Goal: Task Accomplishment & Management: Use online tool/utility

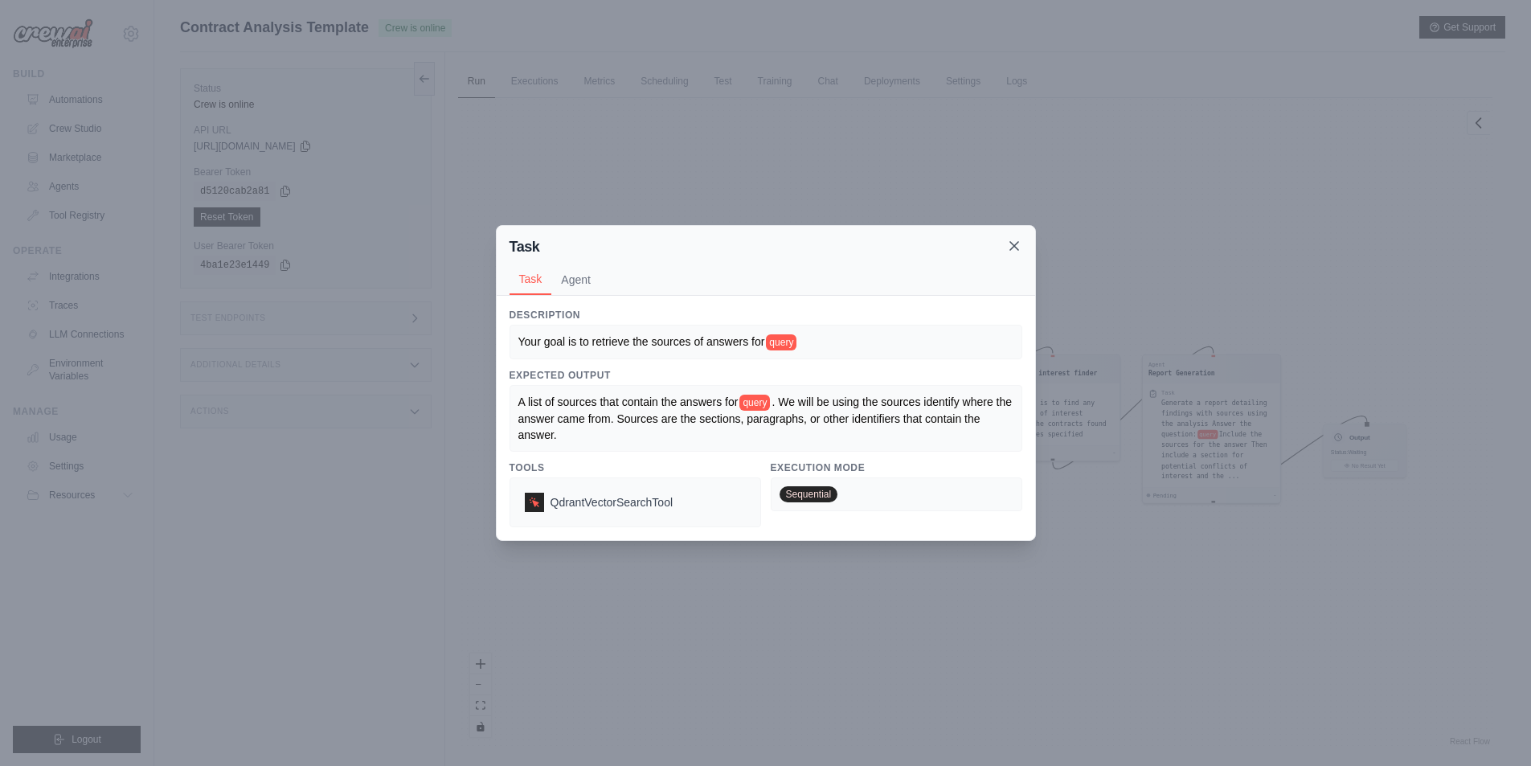
click at [1018, 244] on icon at bounding box center [1014, 246] width 16 height 16
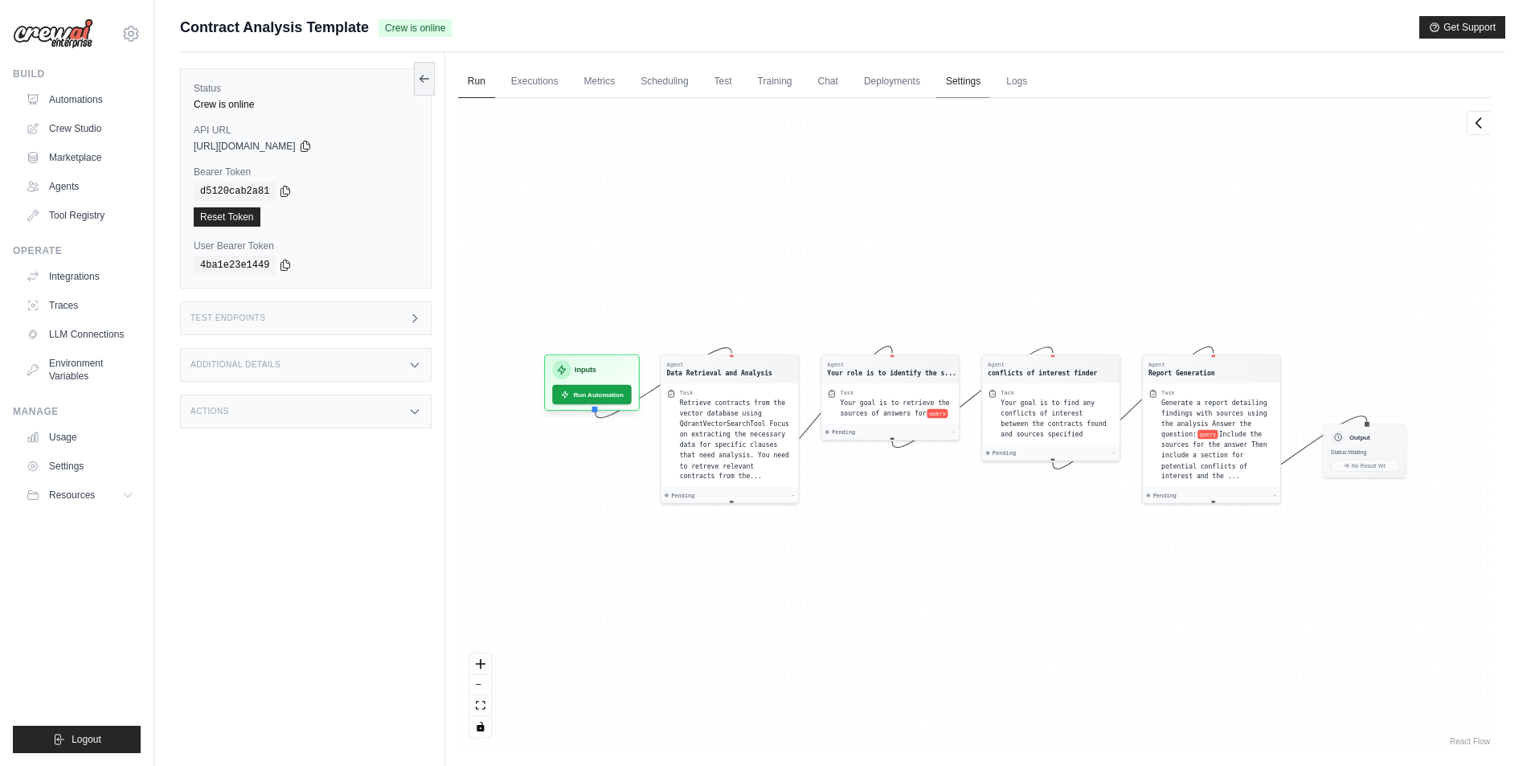
click at [985, 85] on link "Settings" at bounding box center [963, 82] width 54 height 34
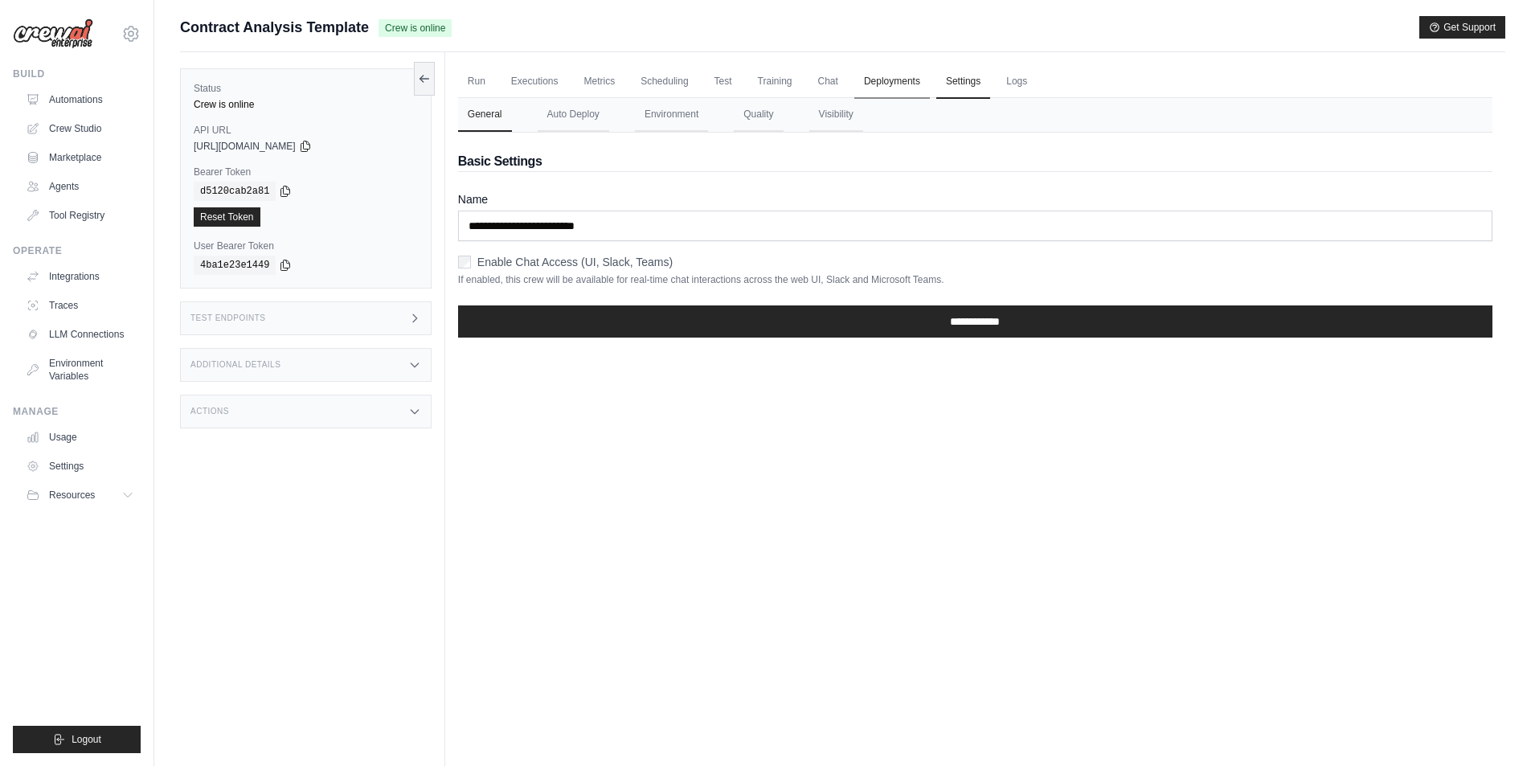
click at [905, 80] on link "Deployments" at bounding box center [892, 82] width 76 height 34
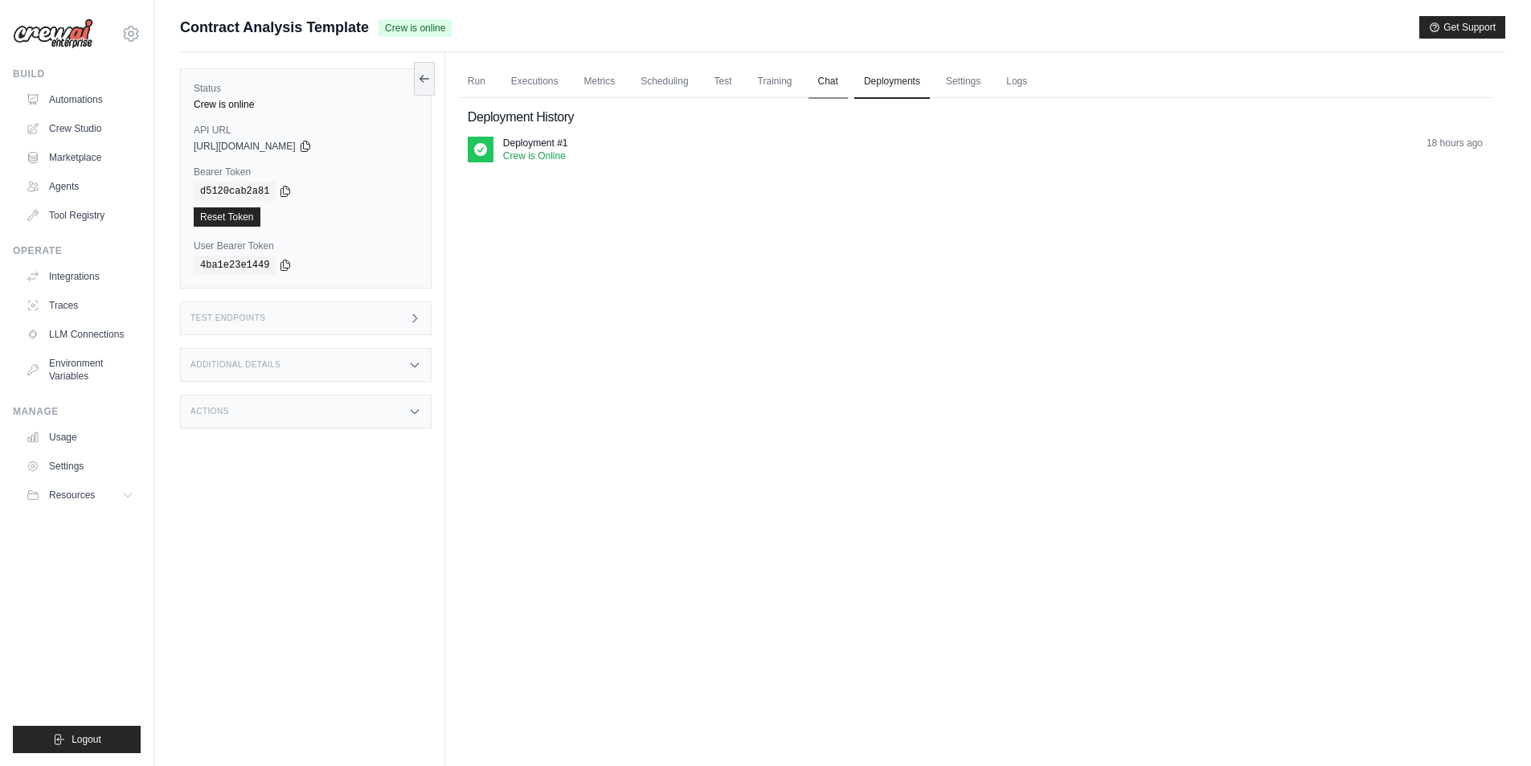
click at [833, 81] on link "Chat" at bounding box center [828, 82] width 39 height 34
click at [685, 80] on link "Scheduling" at bounding box center [664, 82] width 67 height 34
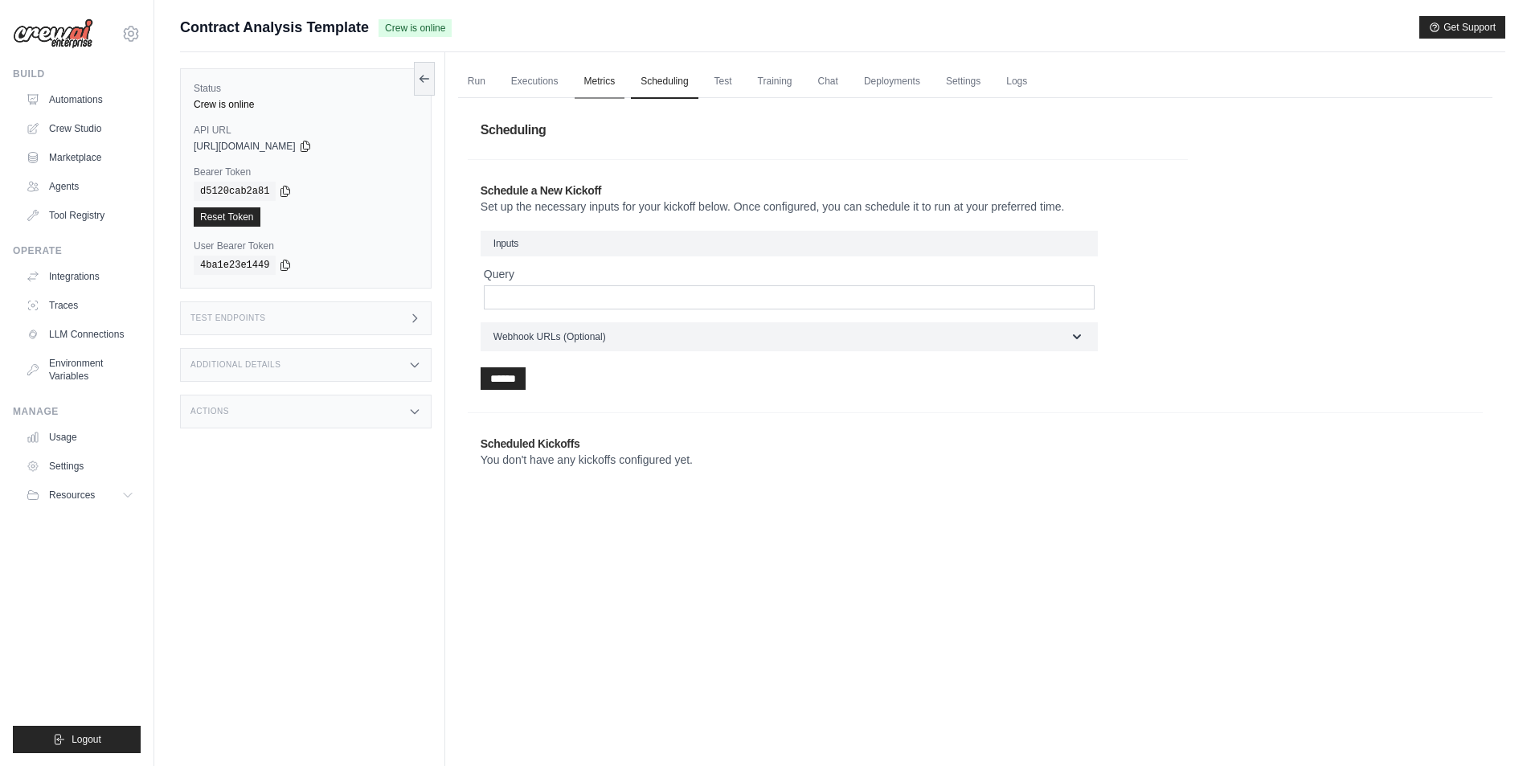
click at [602, 72] on link "Metrics" at bounding box center [600, 82] width 51 height 34
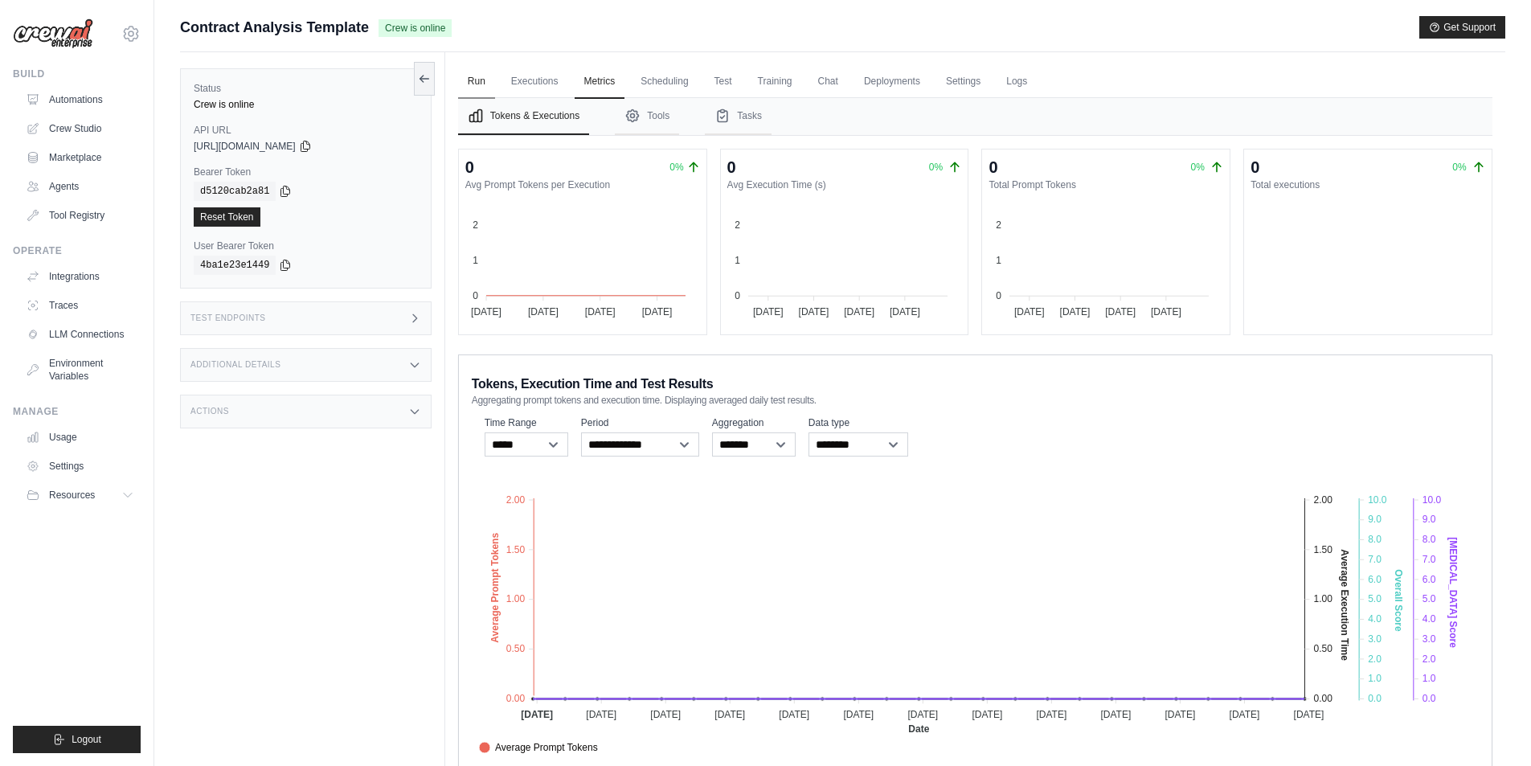
click at [478, 83] on link "Run" at bounding box center [476, 82] width 37 height 34
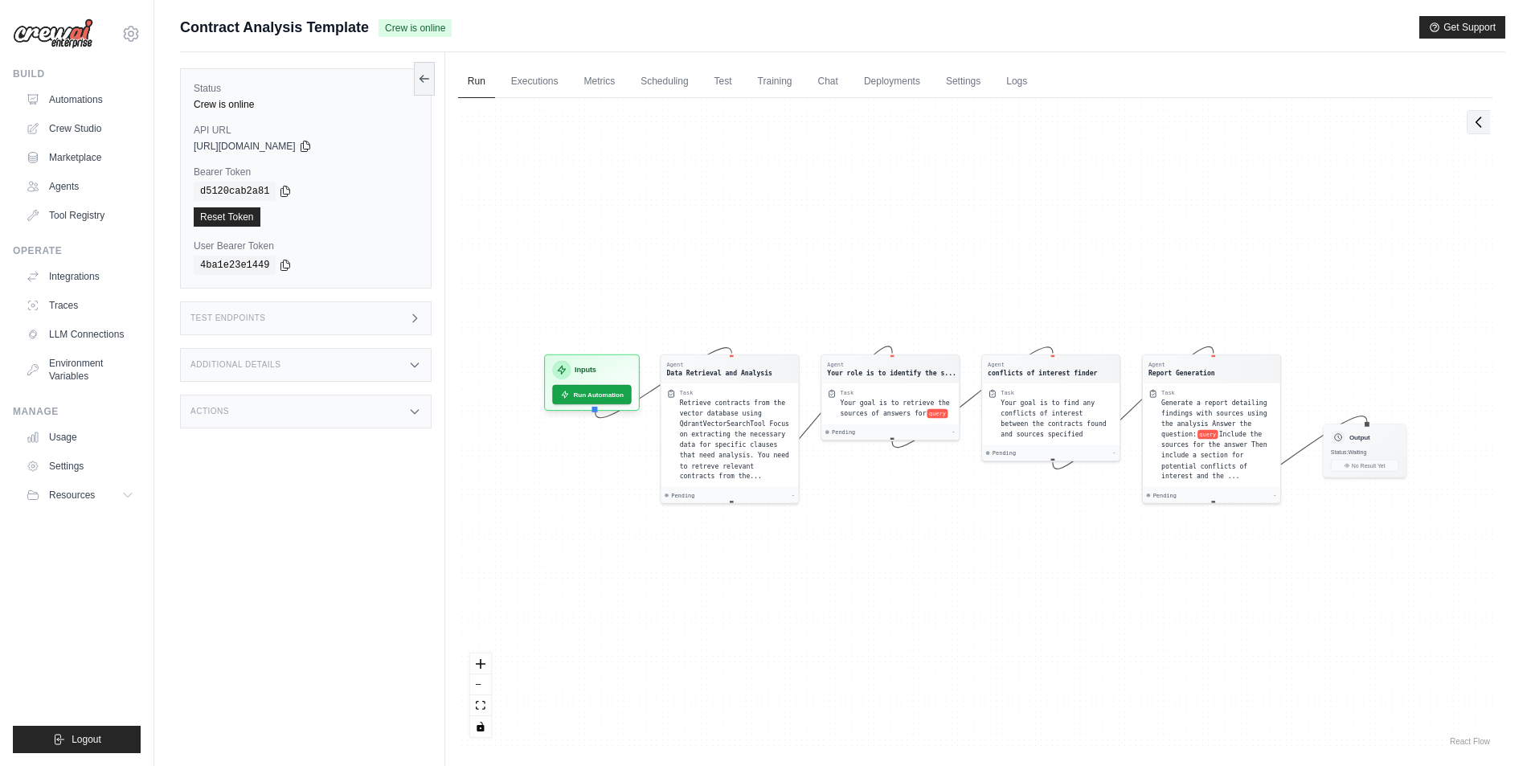
click at [1486, 127] on icon at bounding box center [1479, 122] width 16 height 16
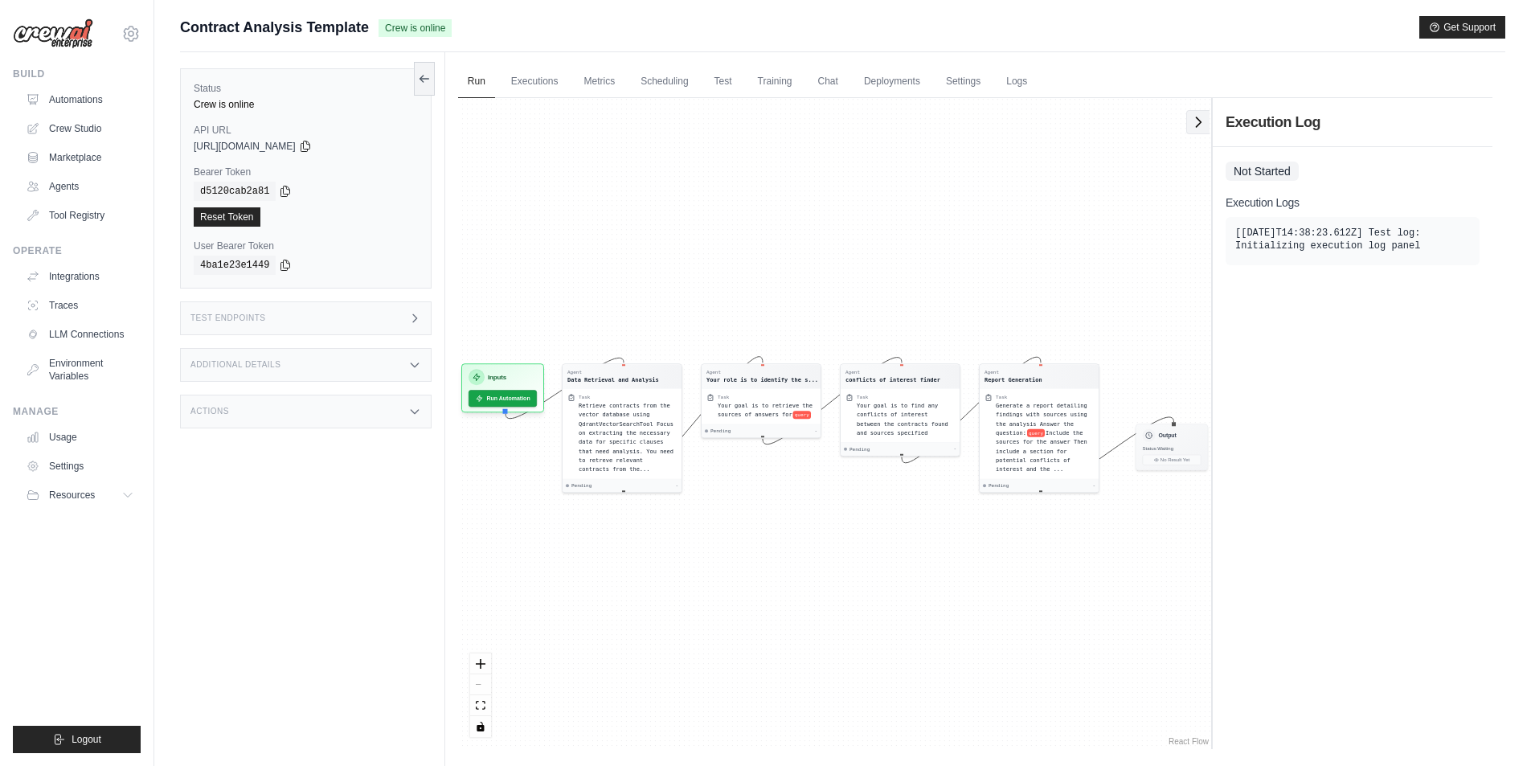
click at [1204, 134] on div "Agent Data Retrieval and Analysis Task Retrieve contracts from the vector datab…" at bounding box center [975, 423] width 1034 height 651
click at [1200, 128] on icon at bounding box center [1198, 122] width 16 height 16
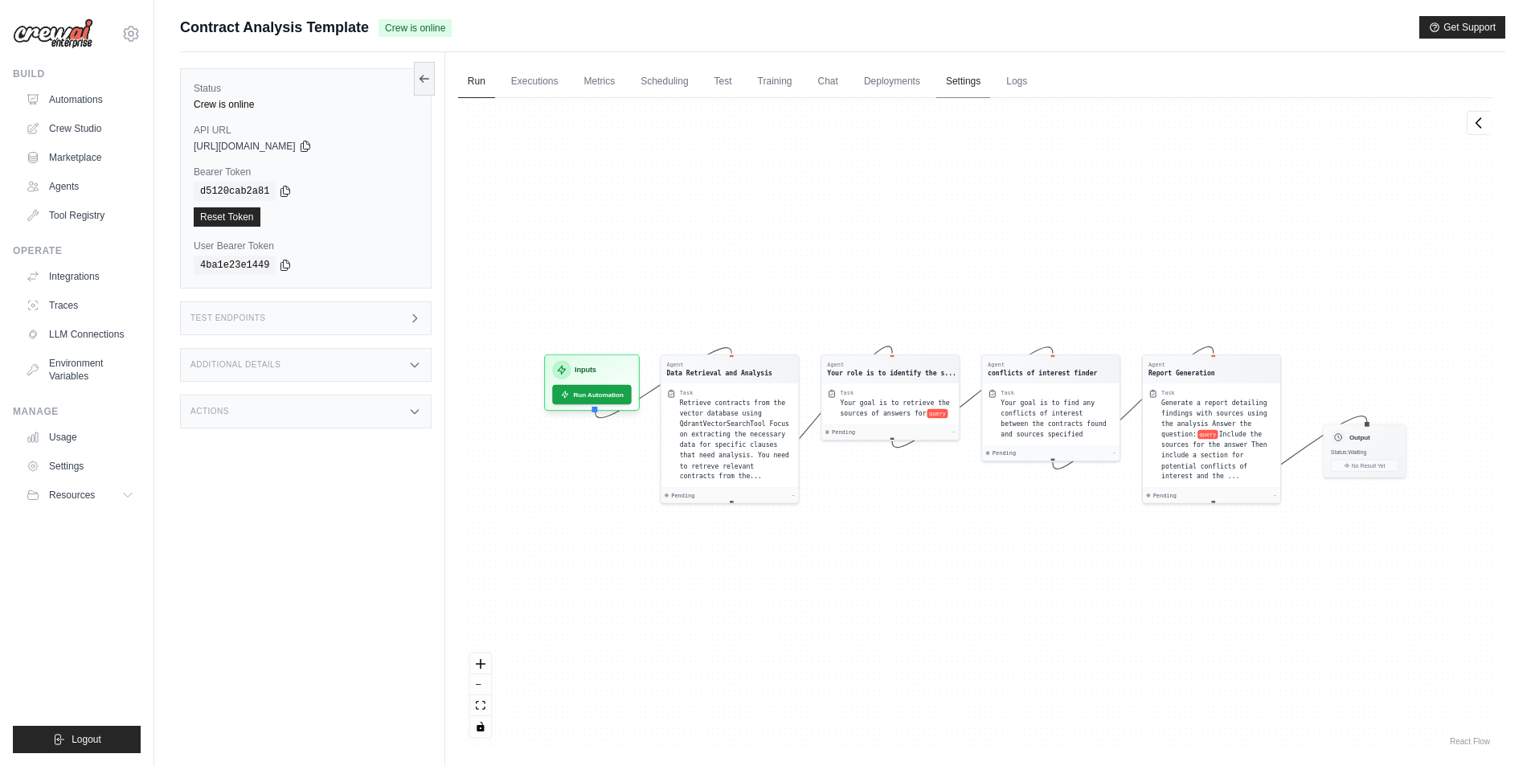
click at [990, 83] on link "Settings" at bounding box center [963, 82] width 54 height 34
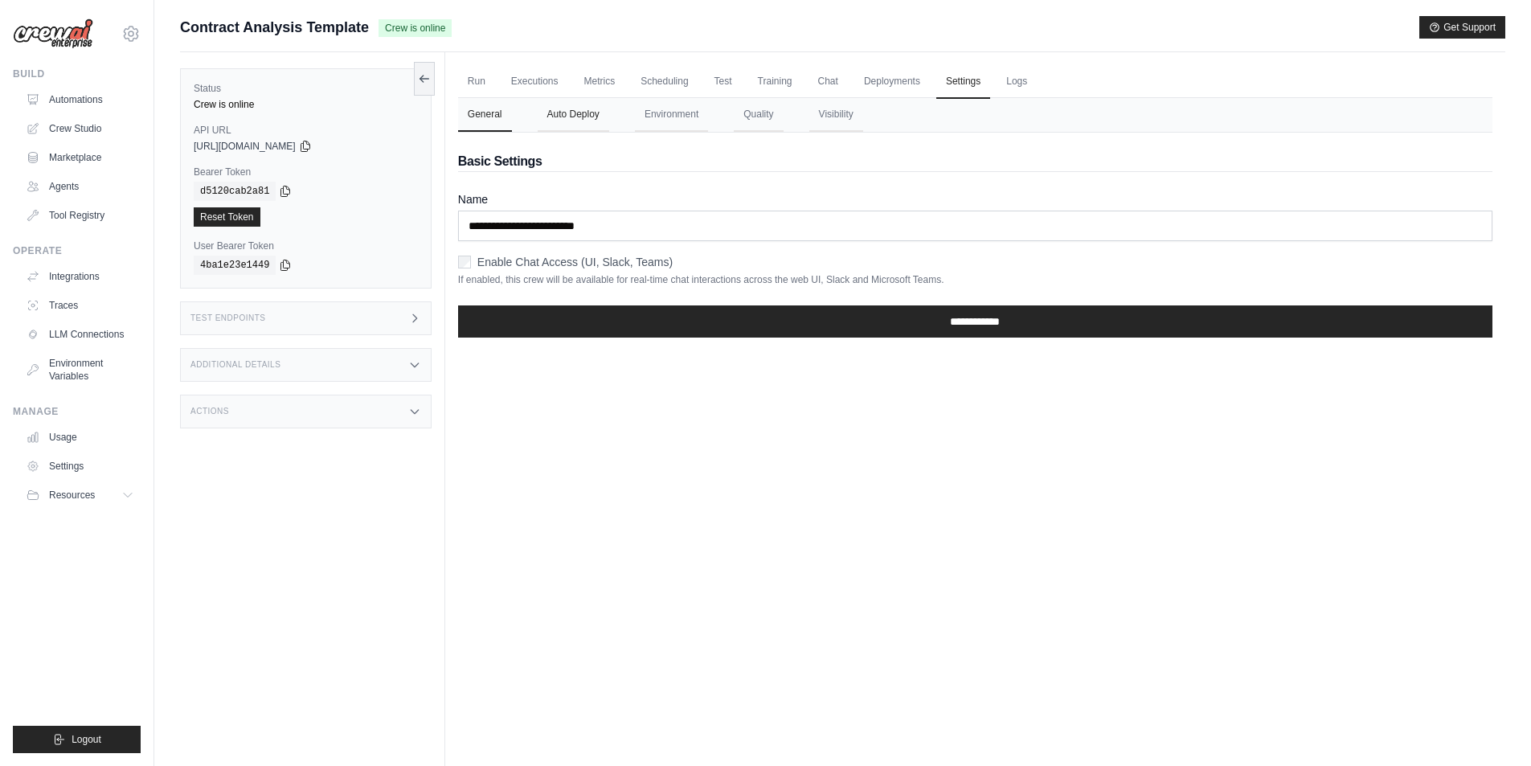
click at [608, 116] on button "Auto Deploy" at bounding box center [574, 115] width 72 height 34
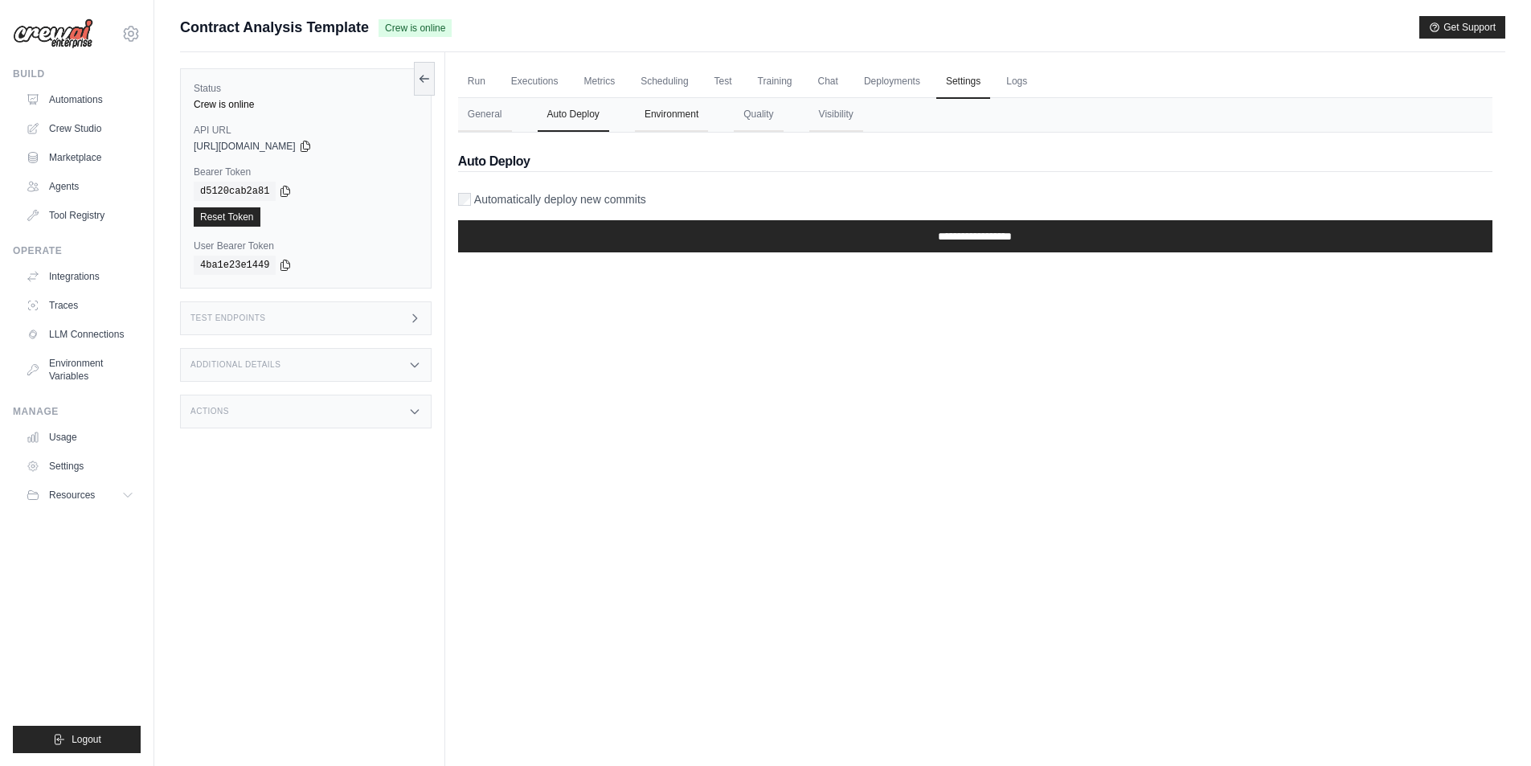
click at [653, 112] on button "Environment" at bounding box center [671, 115] width 73 height 34
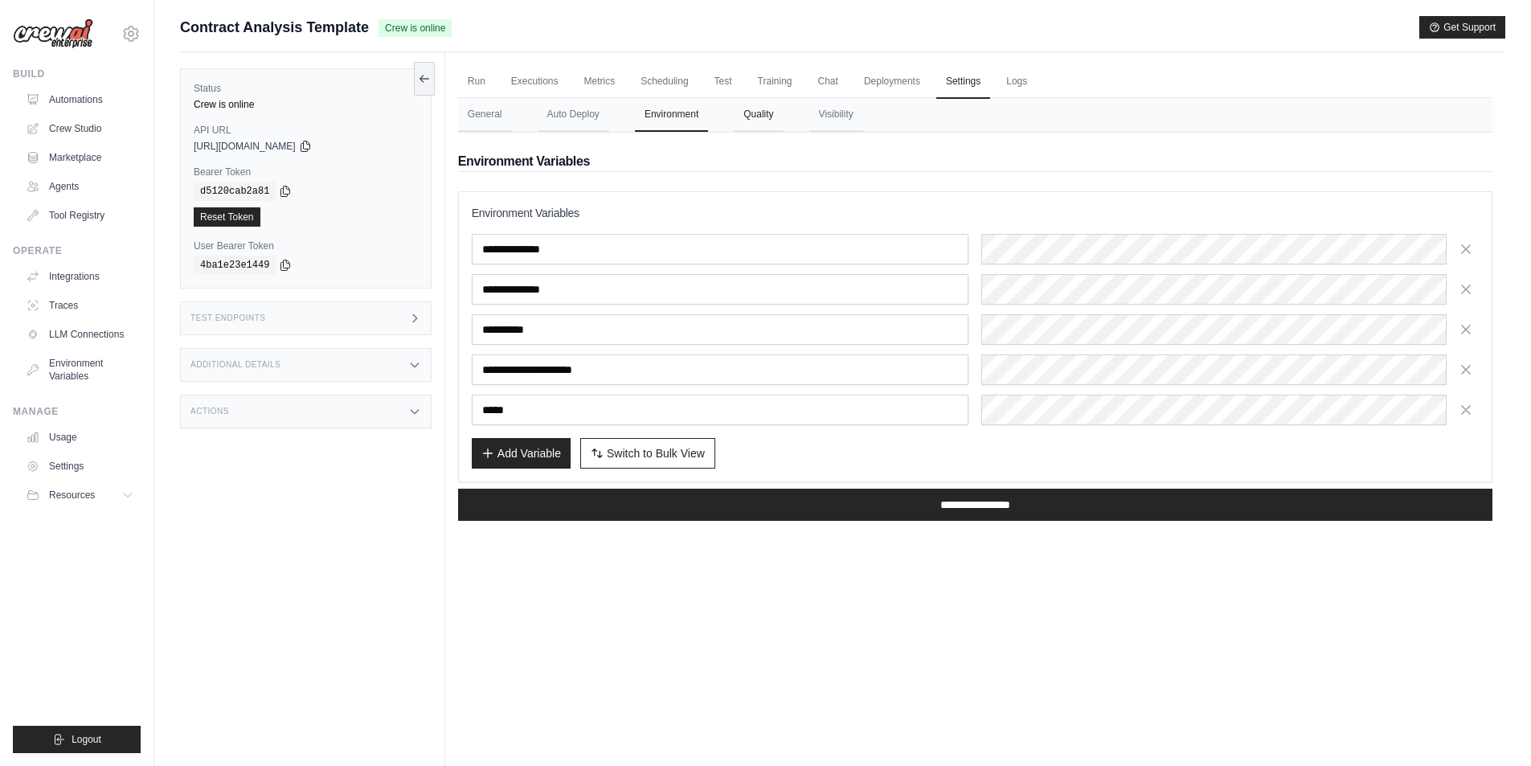
click at [765, 124] on button "Quality" at bounding box center [758, 115] width 49 height 34
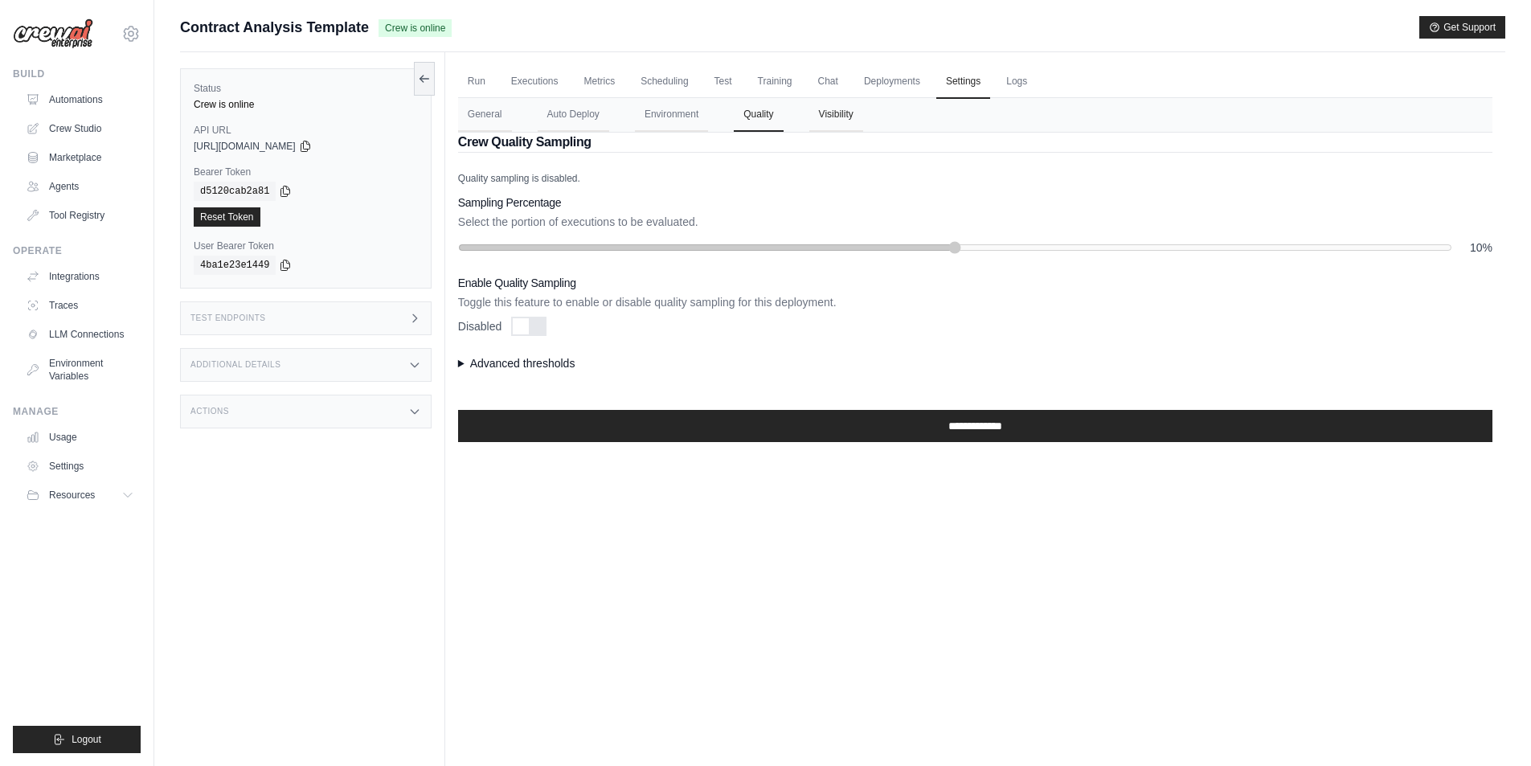
click at [830, 128] on button "Visibility" at bounding box center [836, 115] width 54 height 34
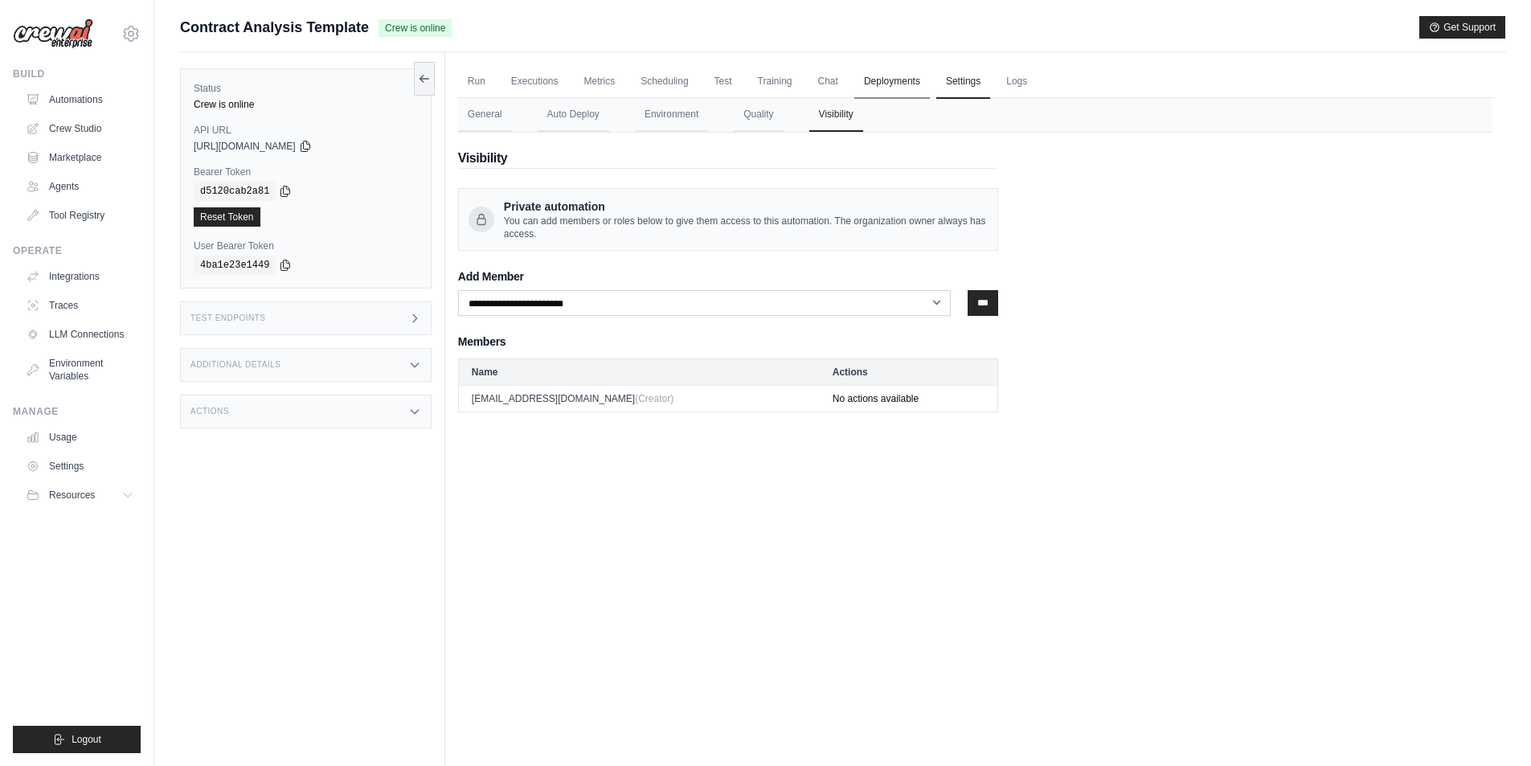
click at [903, 79] on link "Deployments" at bounding box center [892, 82] width 76 height 34
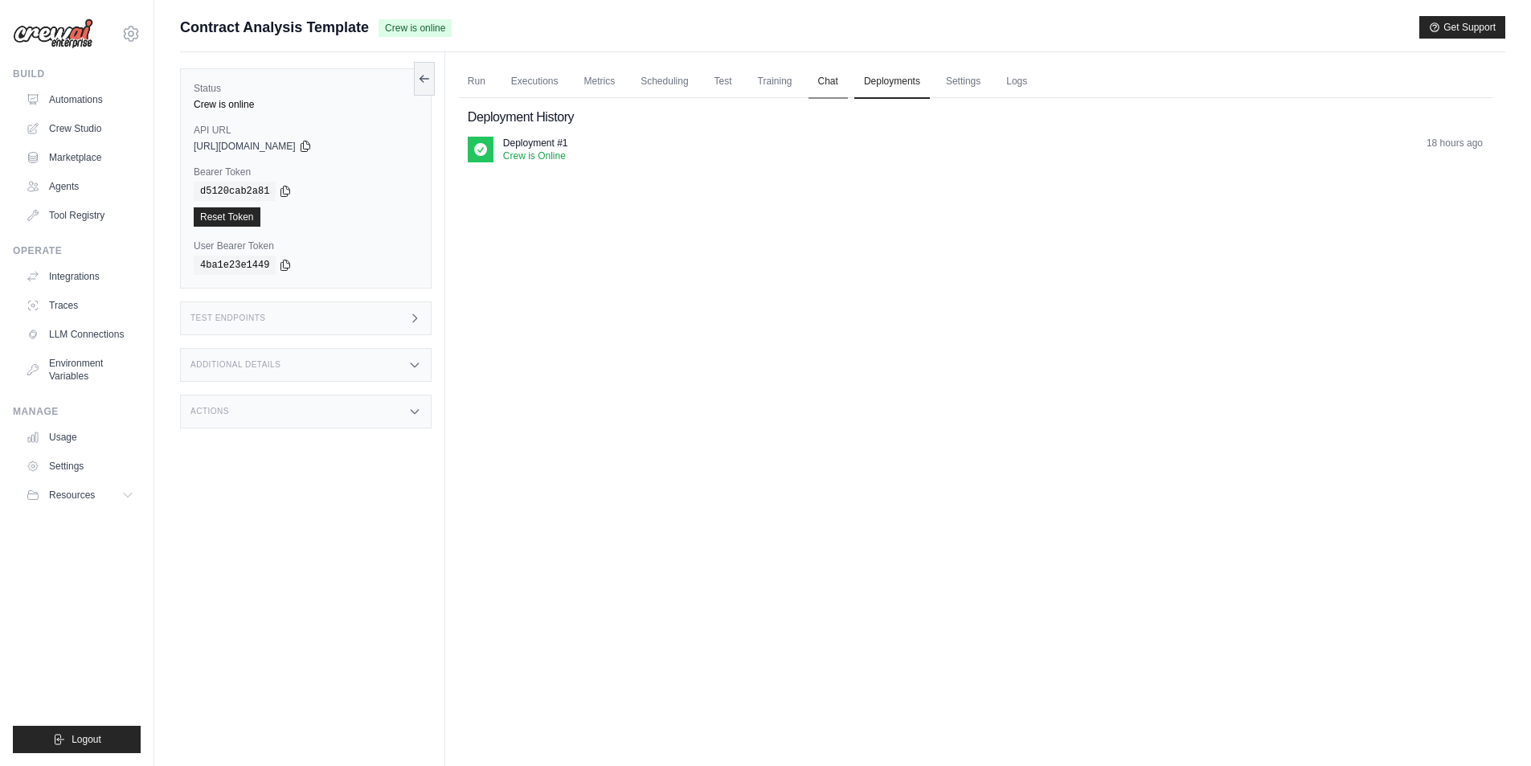
click at [835, 78] on link "Chat" at bounding box center [828, 82] width 39 height 34
click at [82, 108] on link "Automations" at bounding box center [81, 100] width 121 height 26
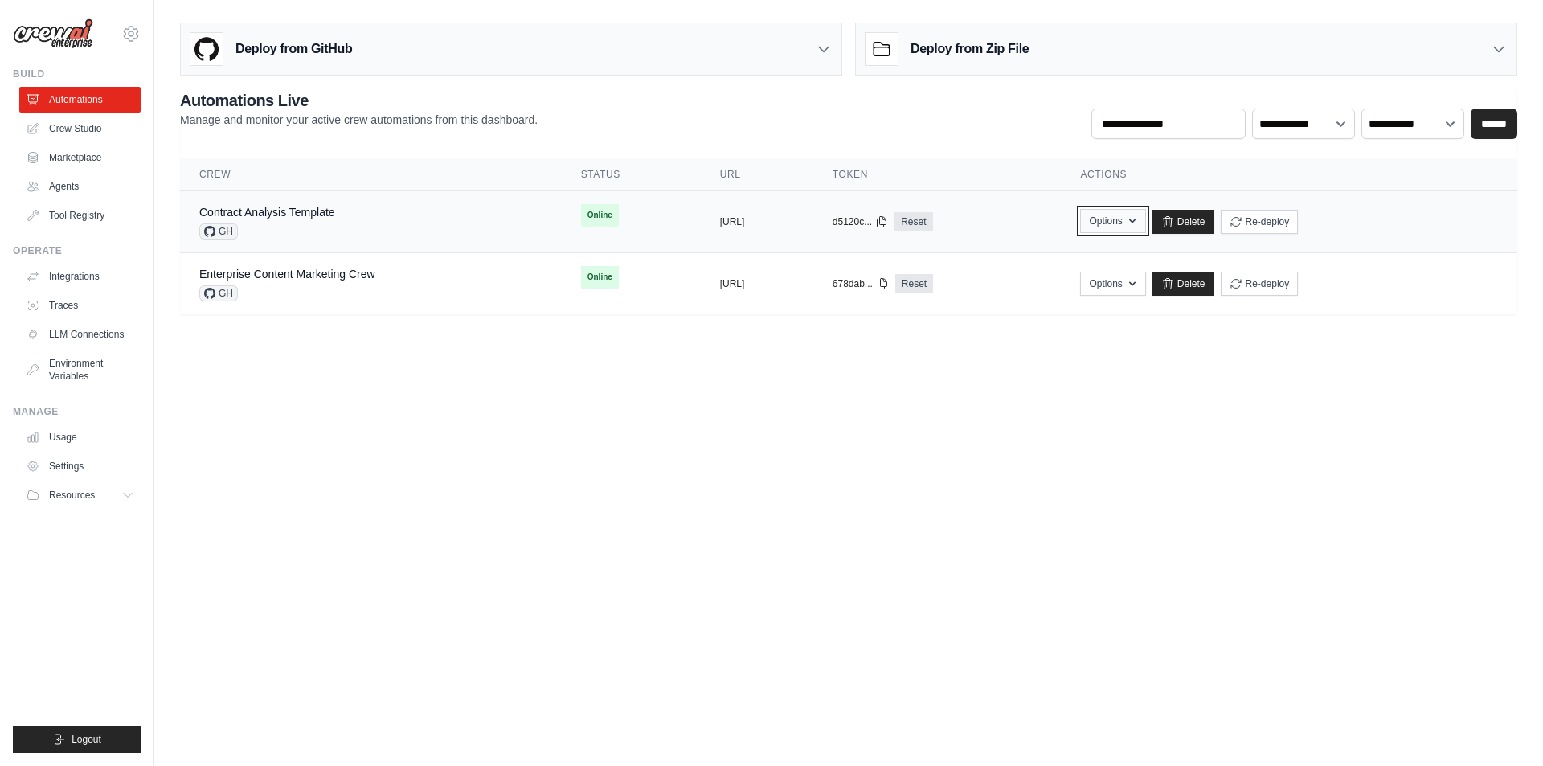
click at [1139, 223] on icon "button" at bounding box center [1132, 221] width 13 height 13
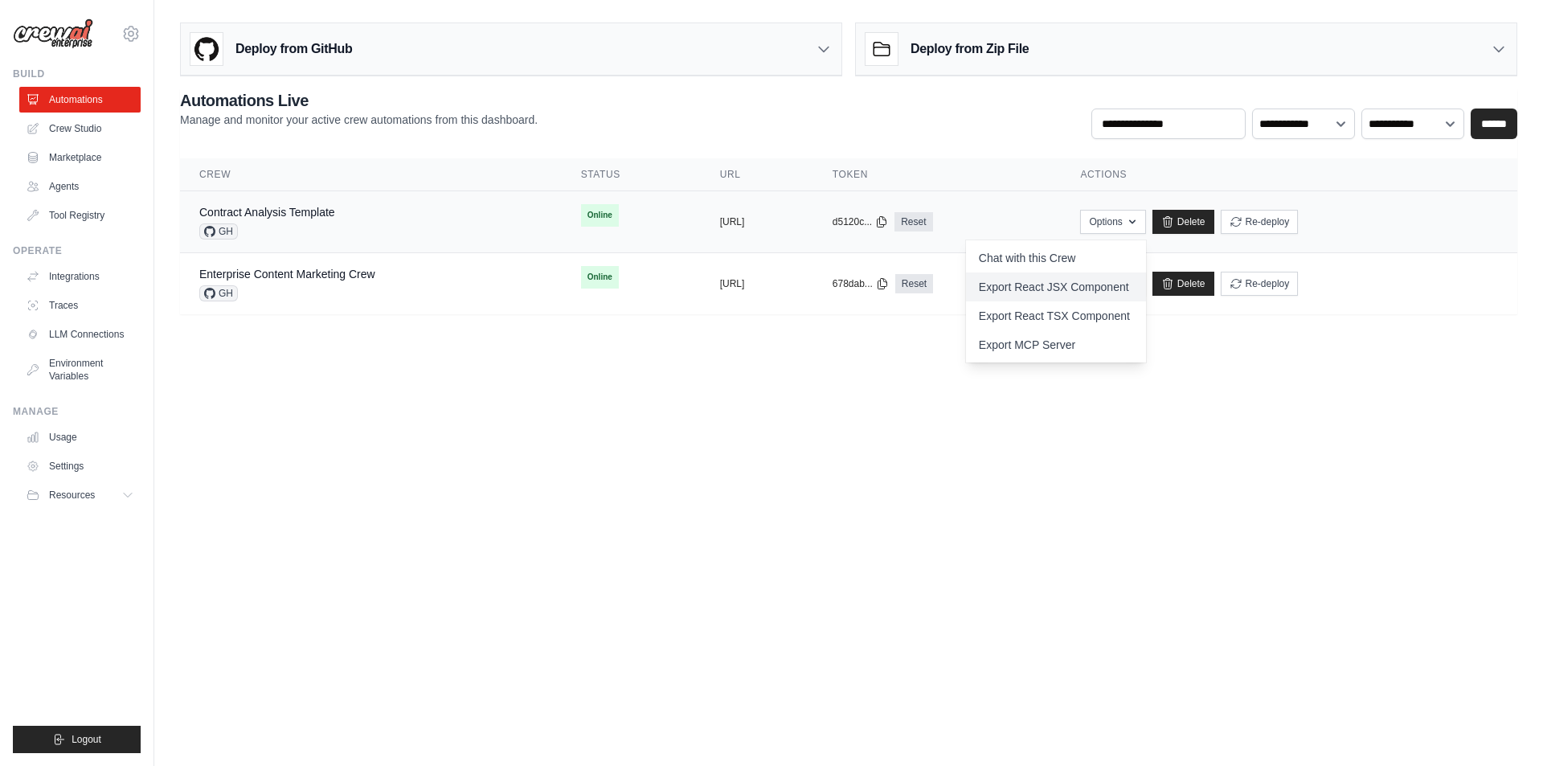
click at [1146, 289] on link "Export React JSX Component" at bounding box center [1056, 286] width 180 height 29
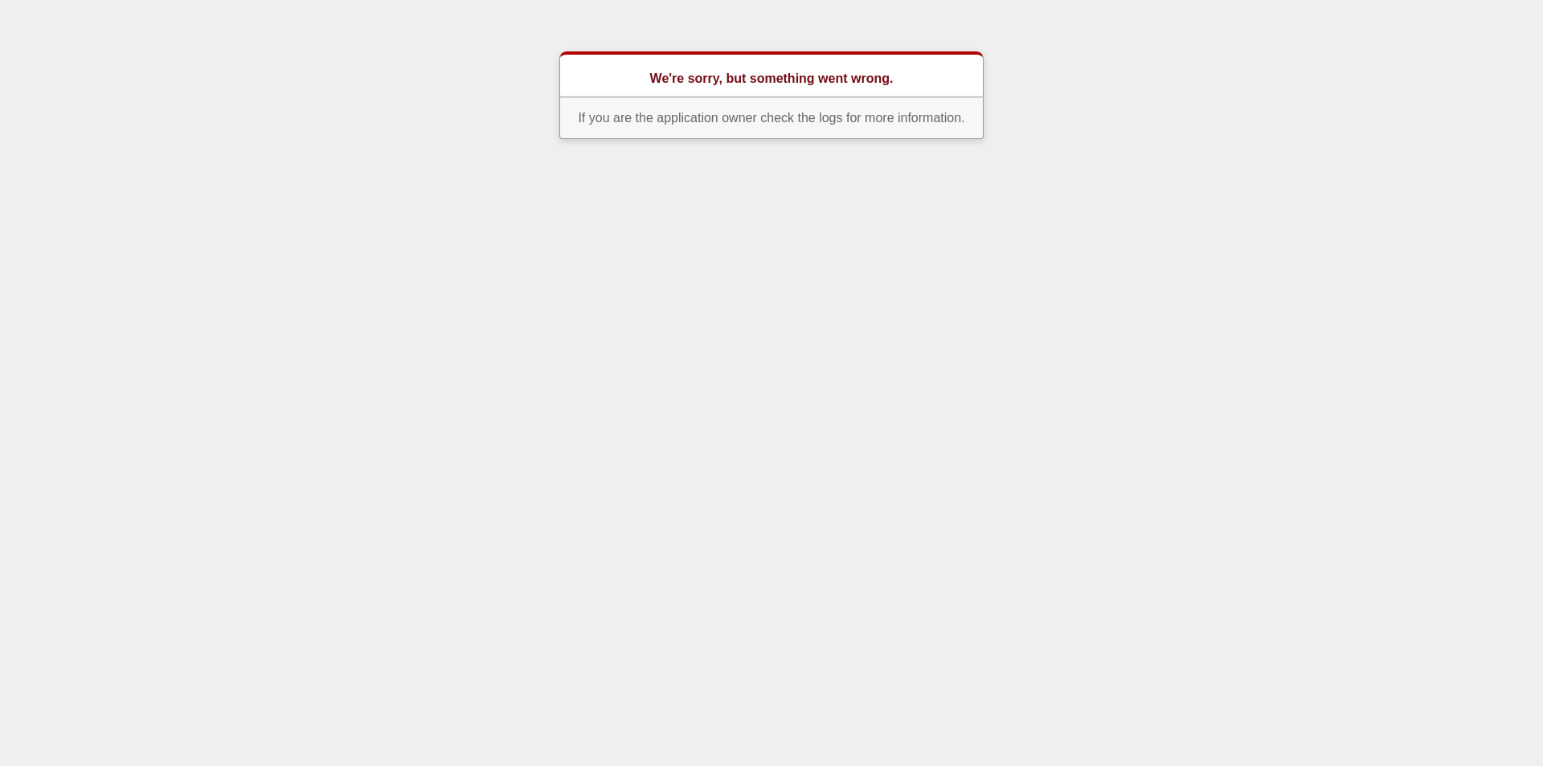
click at [768, 106] on p "If you are the application owner check the logs for more information." at bounding box center [771, 118] width 424 height 42
click at [654, 67] on div "We're sorry, but something went wrong." at bounding box center [771, 74] width 424 height 46
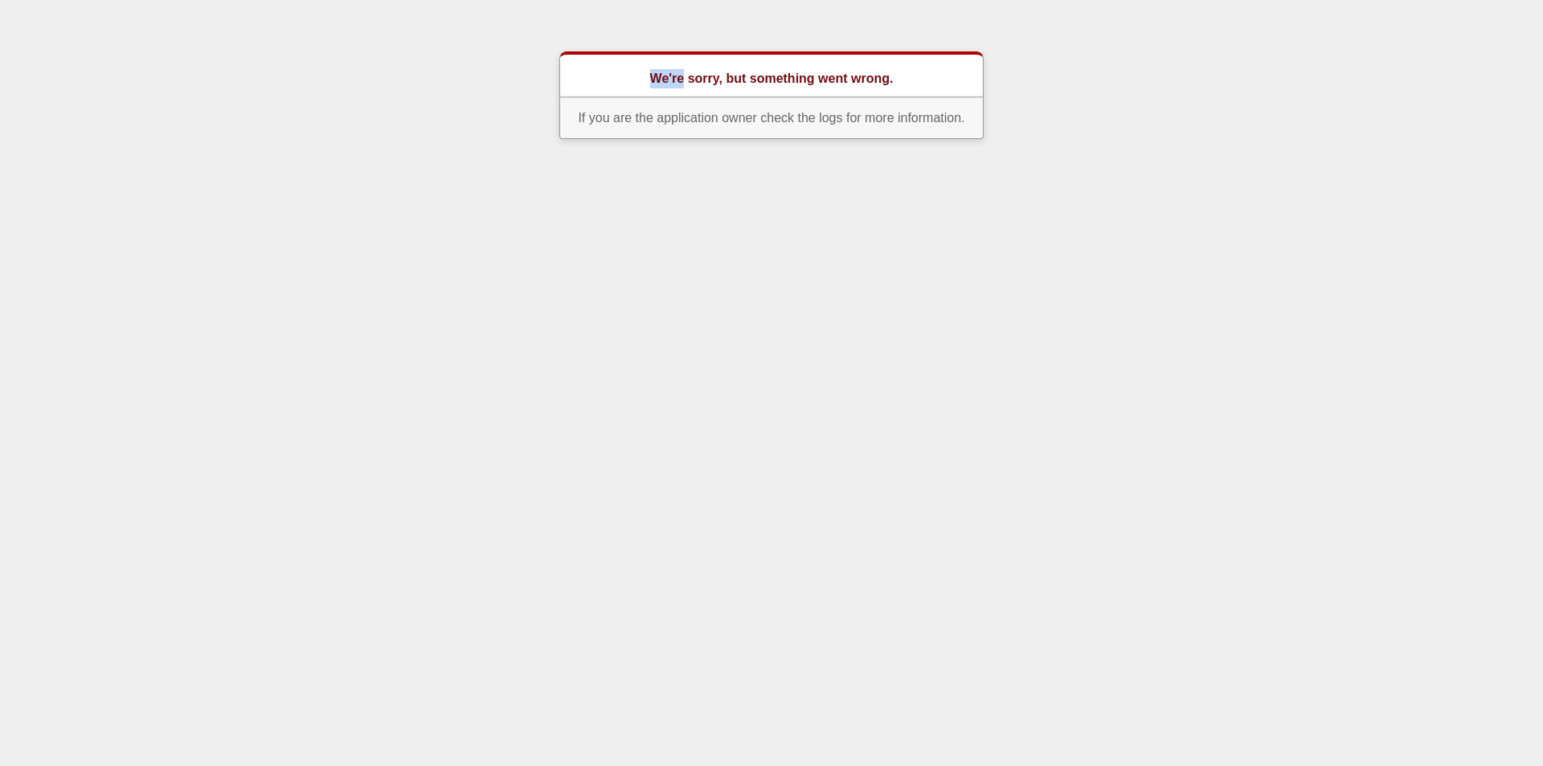
click at [654, 67] on div "We're sorry, but something went wrong." at bounding box center [771, 74] width 424 height 46
